Goal: Transaction & Acquisition: Purchase product/service

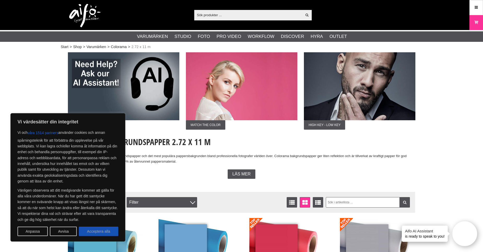
click at [91, 230] on button "Acceptera alla" at bounding box center [98, 230] width 39 height 9
checkbox input "true"
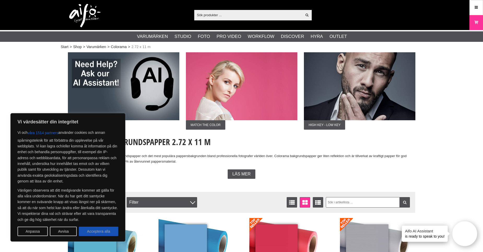
checkbox input "true"
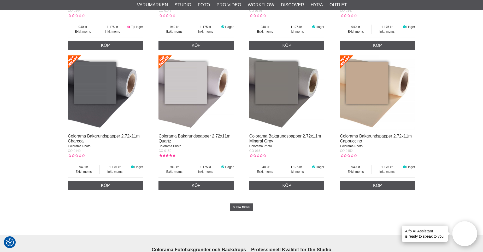
scroll to position [1044, 0]
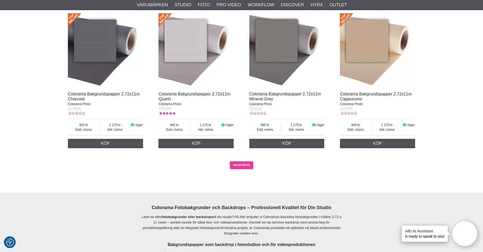
click at [247, 167] on link "SHOW MORE" at bounding box center [242, 165] width 24 height 8
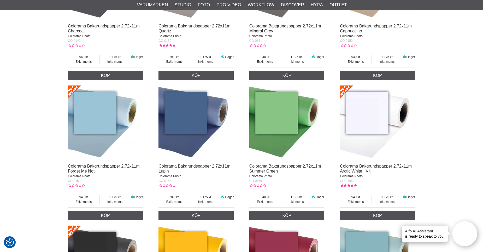
scroll to position [1105, 0]
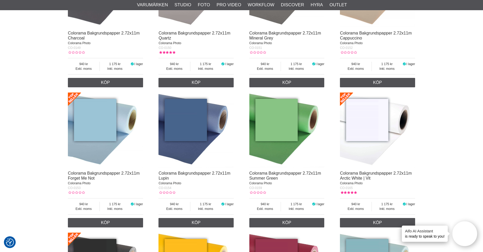
click at [367, 108] on img at bounding box center [377, 129] width 75 height 75
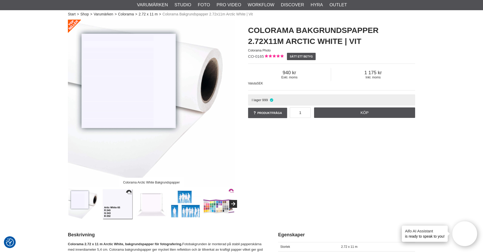
scroll to position [104, 0]
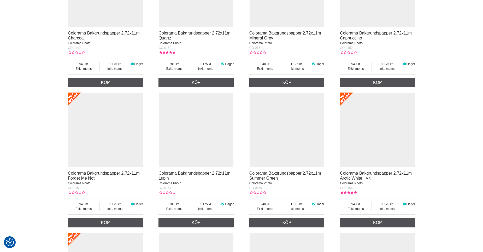
scroll to position [1105, 0]
